Goal: Task Accomplishment & Management: Complete application form

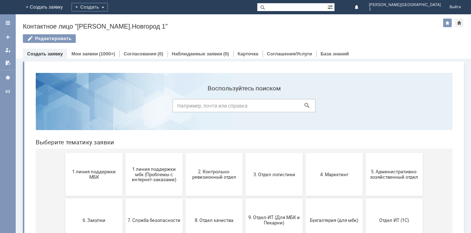
click at [259, 173] on span "3. Отдел логистики" at bounding box center [274, 173] width 53 height 5
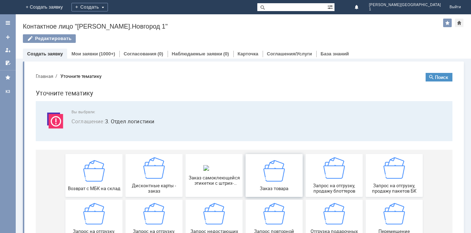
scroll to position [36, 0]
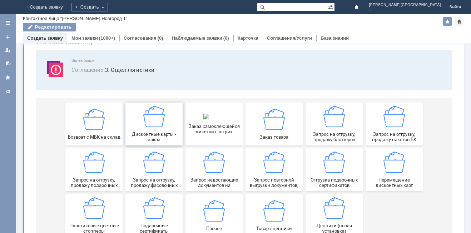
click at [150, 135] on span "Дисконтные карты - заказ" at bounding box center [154, 136] width 53 height 11
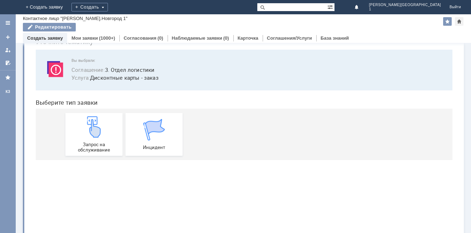
scroll to position [0, 0]
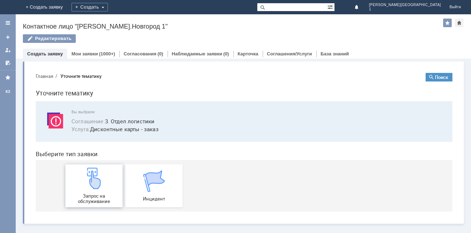
click at [104, 184] on img at bounding box center [93, 178] width 21 height 21
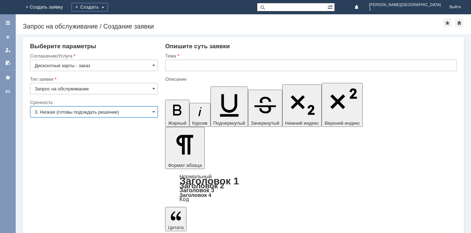
click at [76, 113] on input "3. Низкая (готовы подождать решение)" at bounding box center [94, 111] width 128 height 11
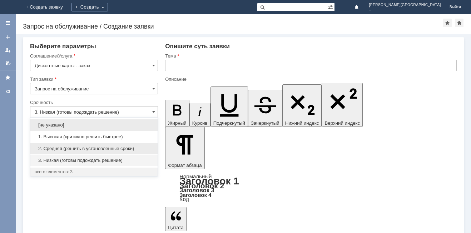
click at [80, 146] on span "2. Средняя (решить в установленные сроки)" at bounding box center [94, 149] width 119 height 6
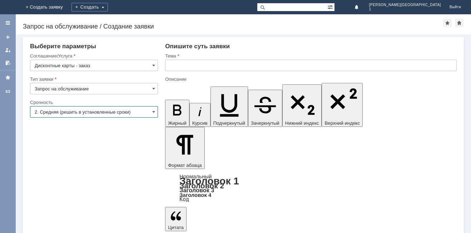
type input "2. Средняя (решить в установленные сроки)"
click at [176, 66] on input "text" at bounding box center [310, 65] width 291 height 11
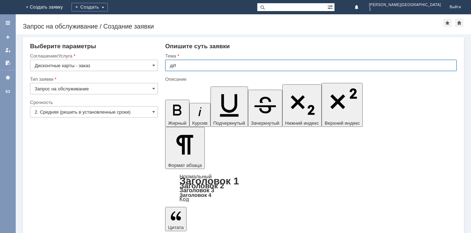
type input "д"
type input "Дисконтные карты"
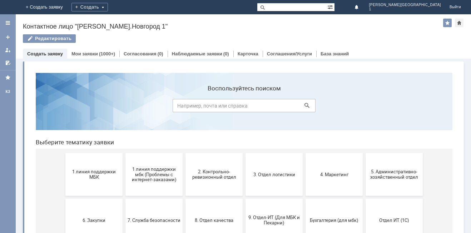
click at [104, 174] on span "1 линия поддержки МБК" at bounding box center [94, 174] width 53 height 11
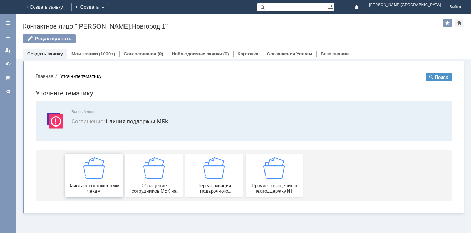
click at [102, 181] on div "Заявка по отложенным чекам" at bounding box center [94, 175] width 53 height 36
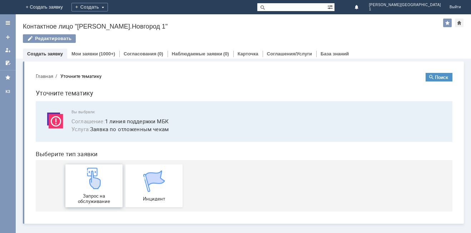
click at [99, 197] on span "Запрос на обслуживание" at bounding box center [94, 198] width 53 height 11
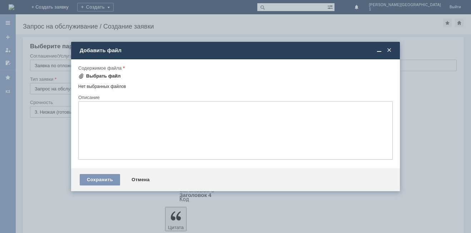
click at [104, 76] on div "Выбрать файл" at bounding box center [103, 76] width 35 height 6
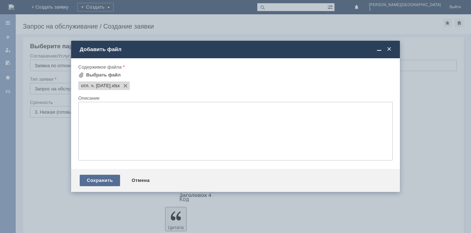
click at [95, 179] on div "Сохранить" at bounding box center [100, 180] width 40 height 11
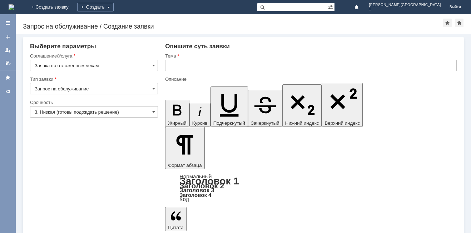
click at [75, 108] on input "3. Низкая (готовы подождать решение)" at bounding box center [94, 111] width 128 height 11
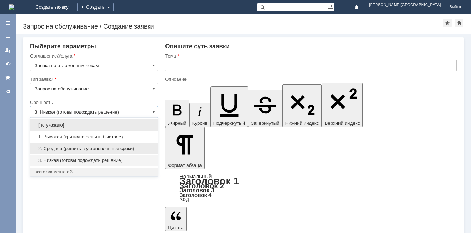
click at [66, 145] on div "2. Средняя (решить в установленные сроки)" at bounding box center [93, 148] width 127 height 11
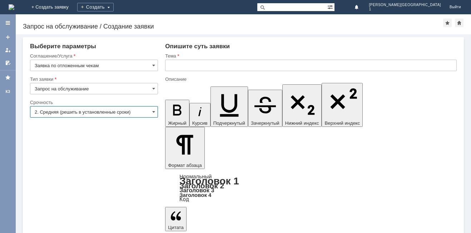
type input "2. Средняя (решить в установленные сроки)"
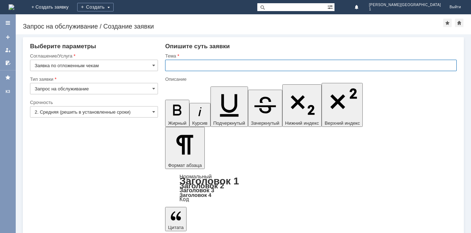
click at [185, 62] on input "text" at bounding box center [310, 65] width 291 height 11
type input "Отложенные чеки"
